Goal: Information Seeking & Learning: Check status

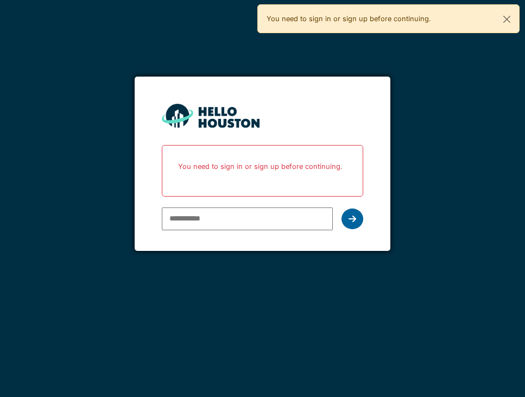
type input "**********"
click at [347, 219] on div at bounding box center [352, 218] width 22 height 21
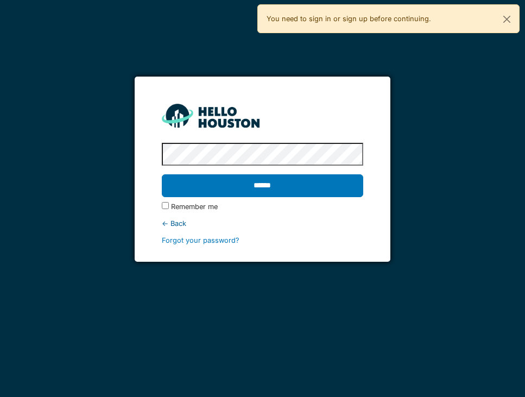
click at [280, 186] on input "******" at bounding box center [262, 185] width 201 height 23
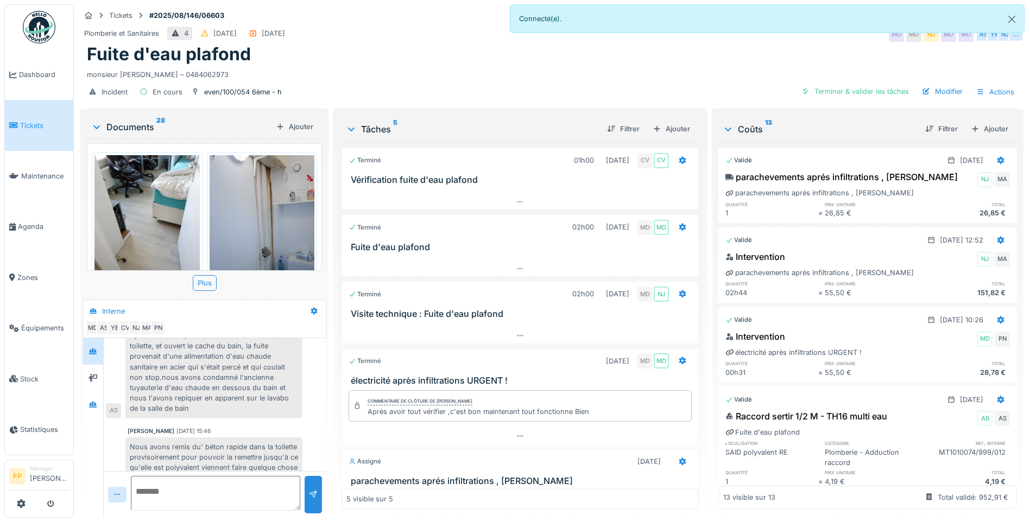
scroll to position [217, 0]
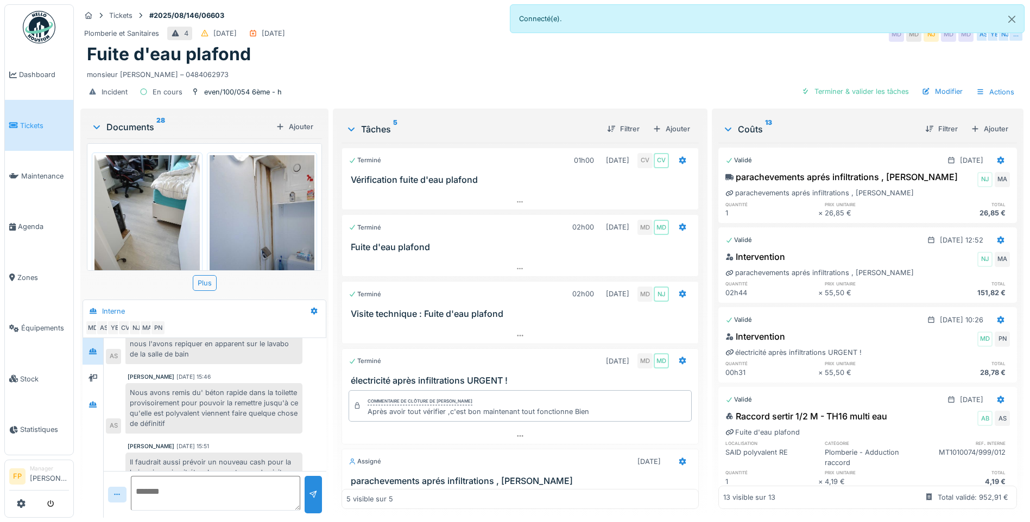
click at [202, 396] on div "Nous avons remis du' béton rapide dans la toilette provisoirement pour pouvoir …" at bounding box center [213, 408] width 177 height 50
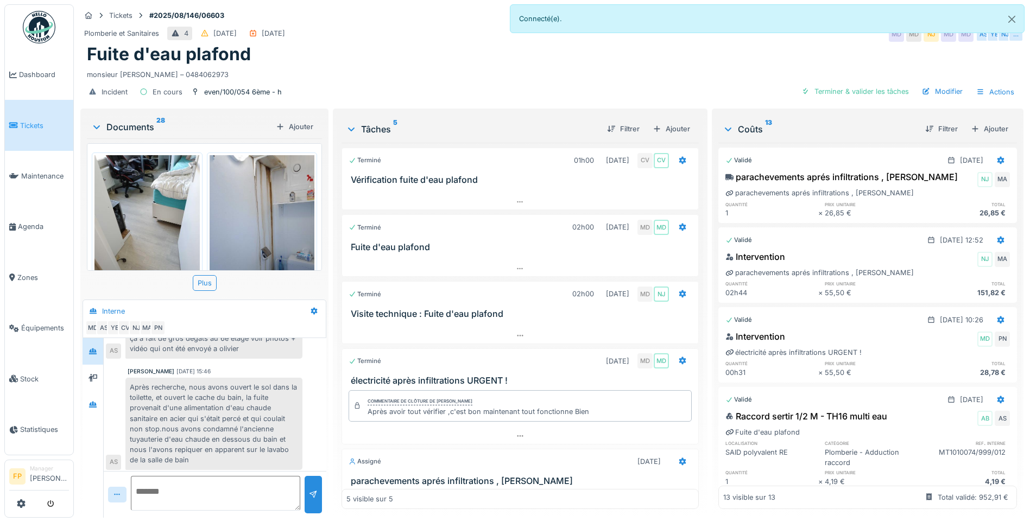
scroll to position [109, 0]
click at [259, 396] on div "Après recherche, nous avons ouvert le sol dans la toilette, et ouvert le cache …" at bounding box center [213, 427] width 177 height 92
drag, startPoint x: 240, startPoint y: 422, endPoint x: 245, endPoint y: 404, distance: 18.4
click at [245, 396] on div "Après recherche, nous avons ouvert le sol dans la toilette, et ouvert le cache …" at bounding box center [213, 427] width 177 height 92
drag, startPoint x: 245, startPoint y: 404, endPoint x: 262, endPoint y: 404, distance: 17.4
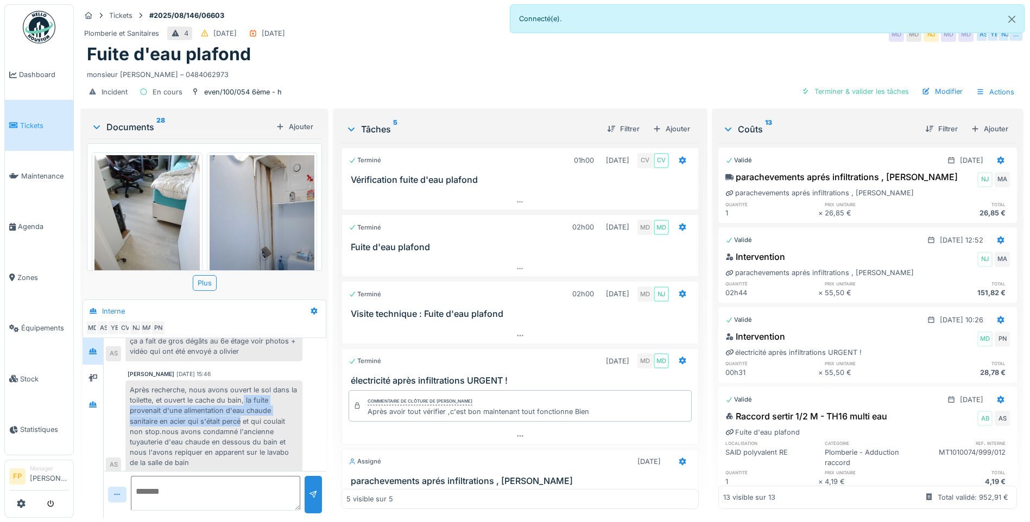
copy div "la fuite provenait d'une alimentation d'eau chaude sanitaire en acier qui s'éta…"
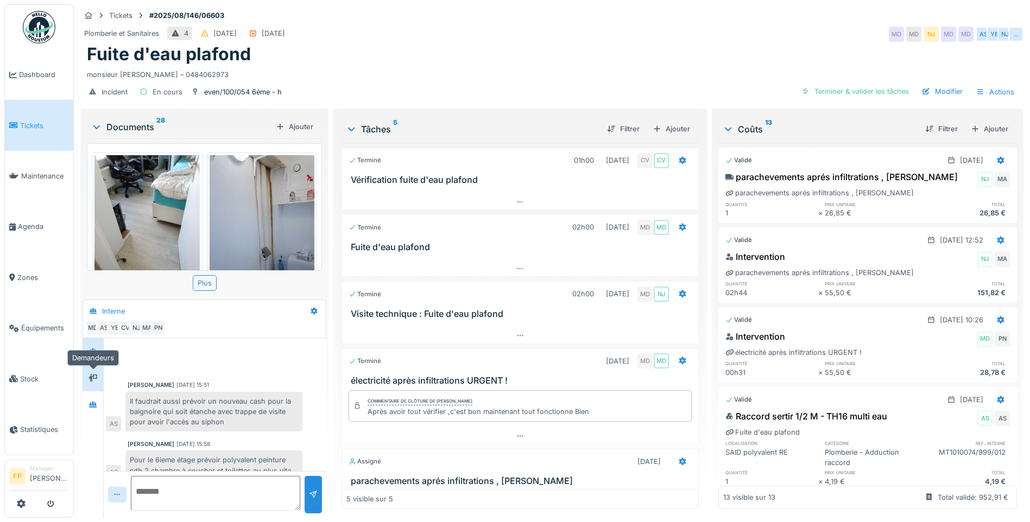
click at [99, 385] on div at bounding box center [93, 378] width 16 height 14
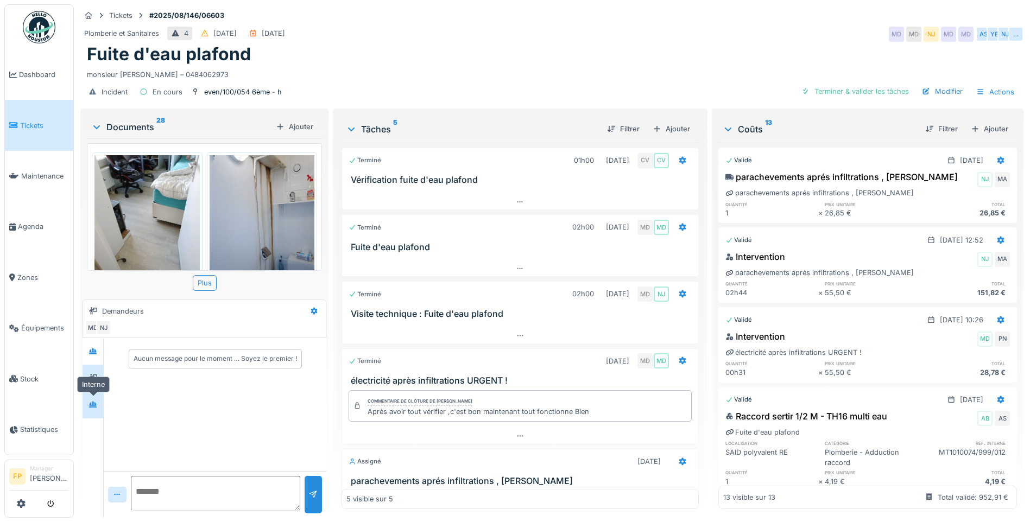
click at [98, 404] on div at bounding box center [93, 405] width 16 height 14
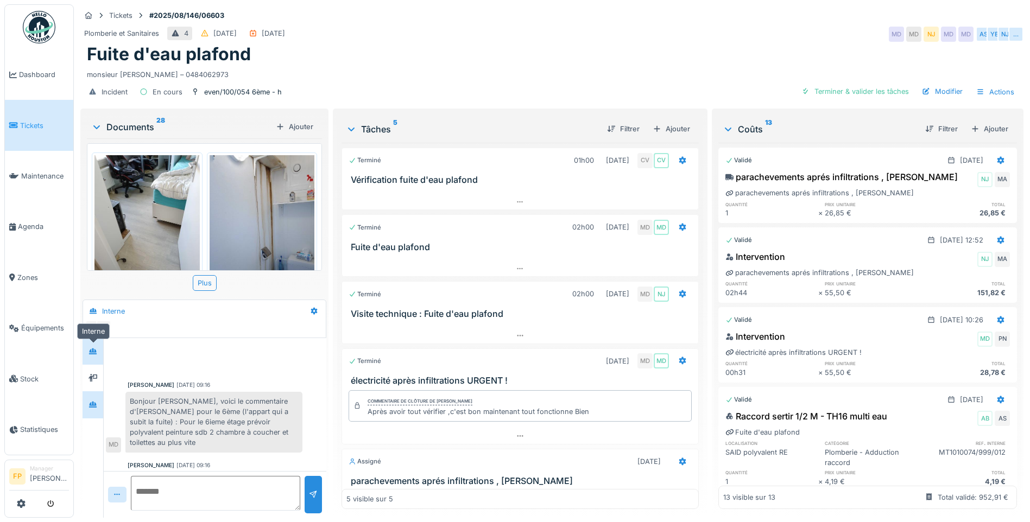
click at [98, 358] on div at bounding box center [93, 352] width 16 height 18
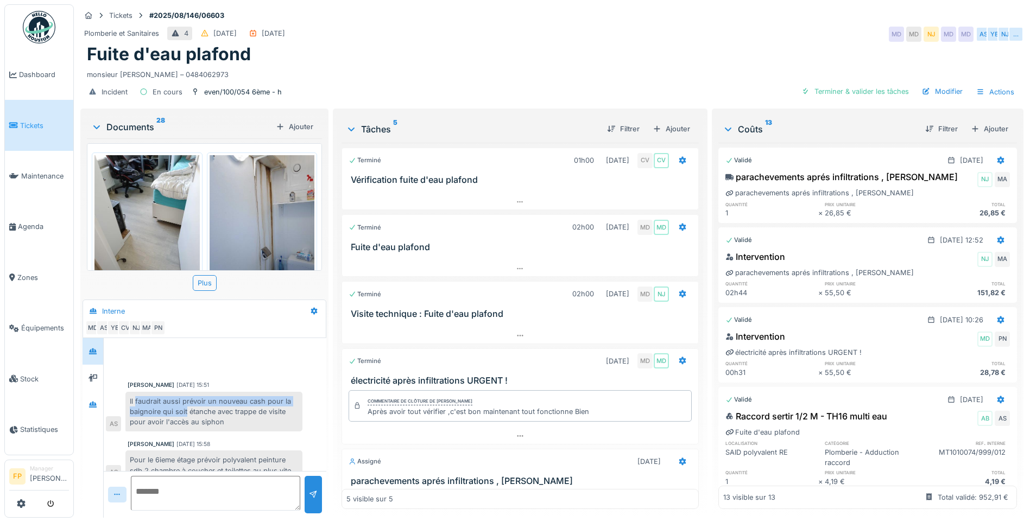
drag, startPoint x: 136, startPoint y: 403, endPoint x: 186, endPoint y: 409, distance: 49.8
click at [186, 409] on div "Il faudrait aussi prévoir un nouveau cash pour la baignoire qui soit étanche av…" at bounding box center [213, 412] width 177 height 40
click at [307, 311] on div at bounding box center [314, 311] width 18 height 16
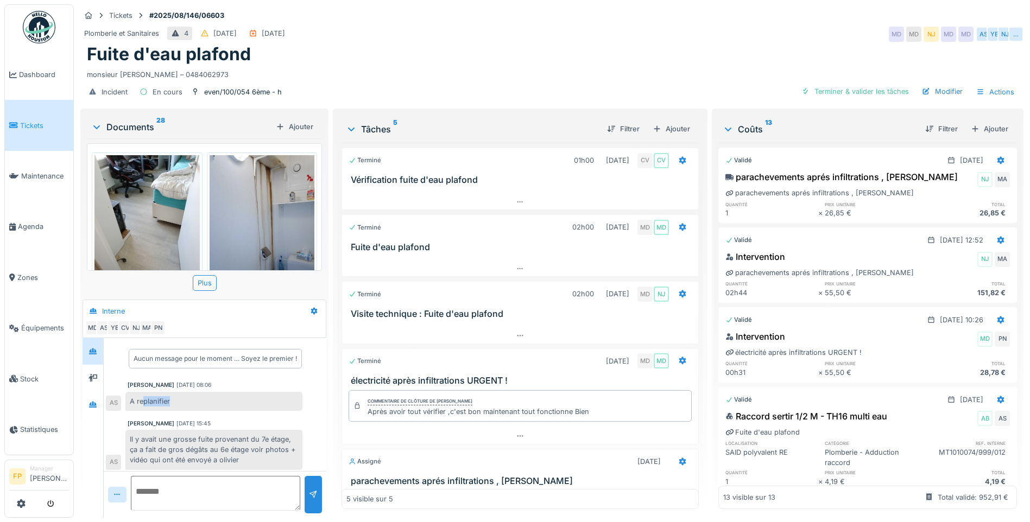
drag, startPoint x: 144, startPoint y: 397, endPoint x: 183, endPoint y: 395, distance: 39.2
click at [183, 395] on div "A replanifier" at bounding box center [213, 401] width 177 height 19
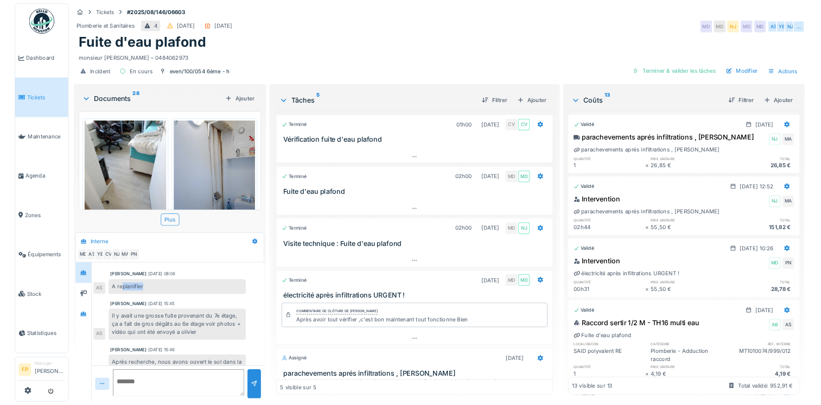
scroll to position [54, 0]
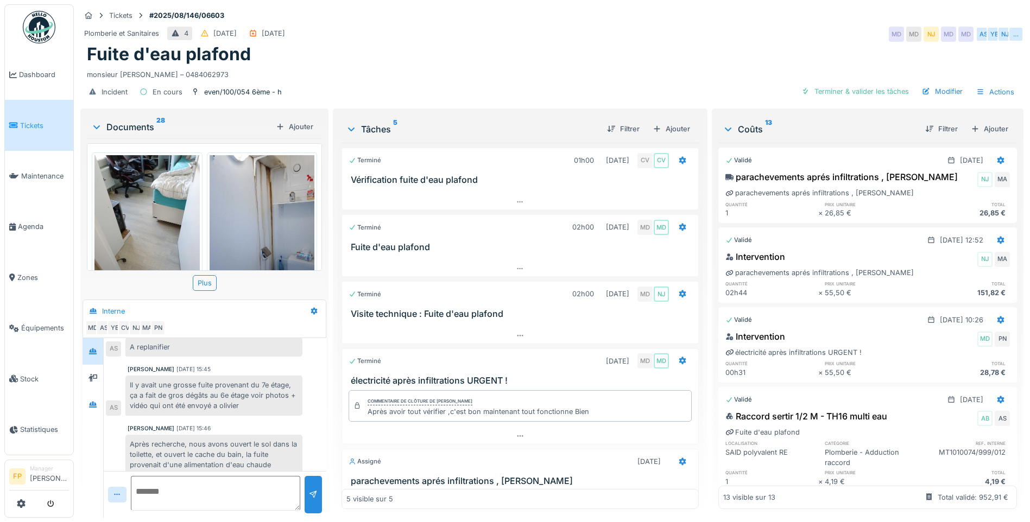
click at [1009, 515] on div "Coûts 13 Filtrer Ajouter Validé 16/09/2025 parachevements aprés infiltrations ,…" at bounding box center [868, 314] width 312 height 411
click at [508, 351] on div "Terminé 15/09/2025 MD MD" at bounding box center [520, 359] width 356 height 20
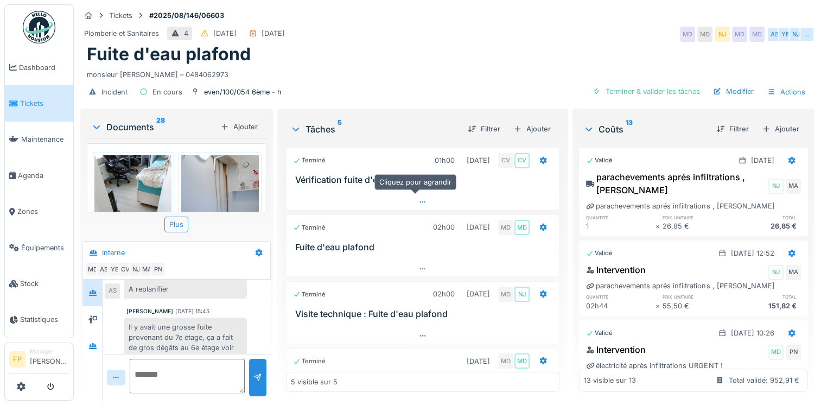
scroll to position [55, 0]
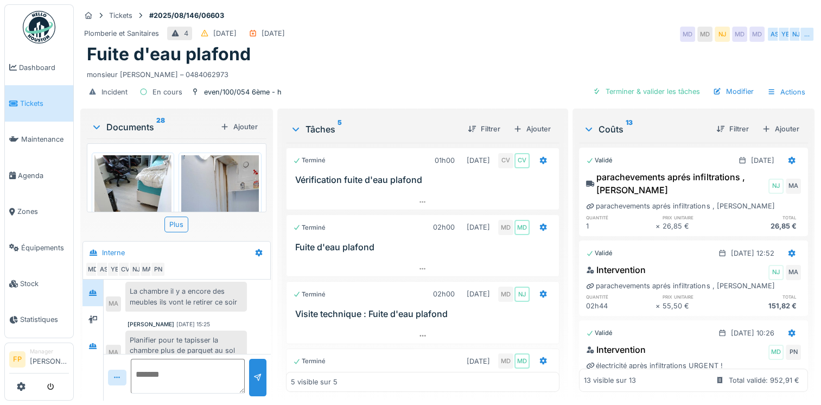
click at [197, 320] on div "[DATE] 15:25" at bounding box center [193, 324] width 34 height 8
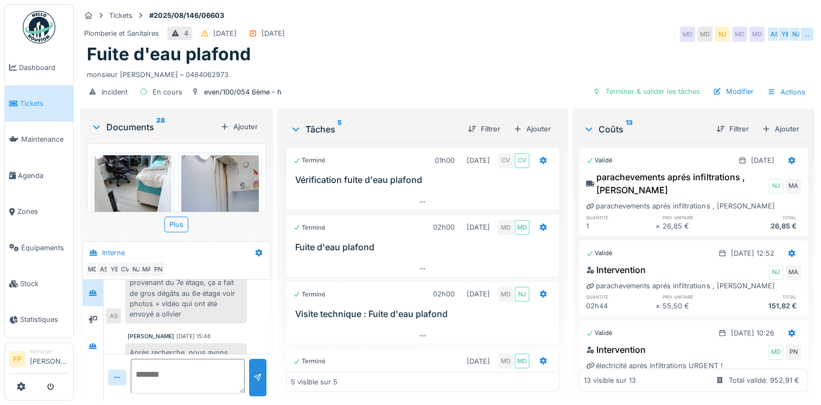
scroll to position [54, 0]
